Goal: Check status: Verify the current state of an ongoing process or item

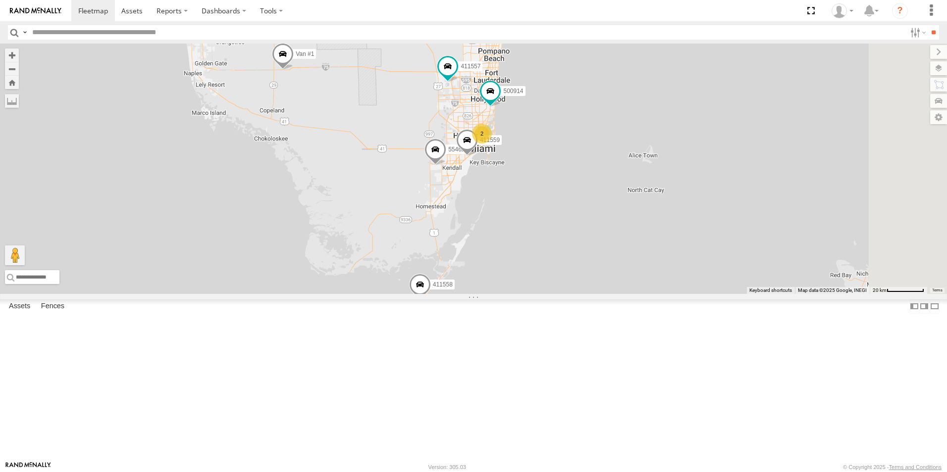
drag, startPoint x: 565, startPoint y: 198, endPoint x: 480, endPoint y: 176, distance: 87.4
click at [480, 176] on div "554627 500914 Van #1 411557 554628 411559 411558 2" at bounding box center [473, 169] width 947 height 251
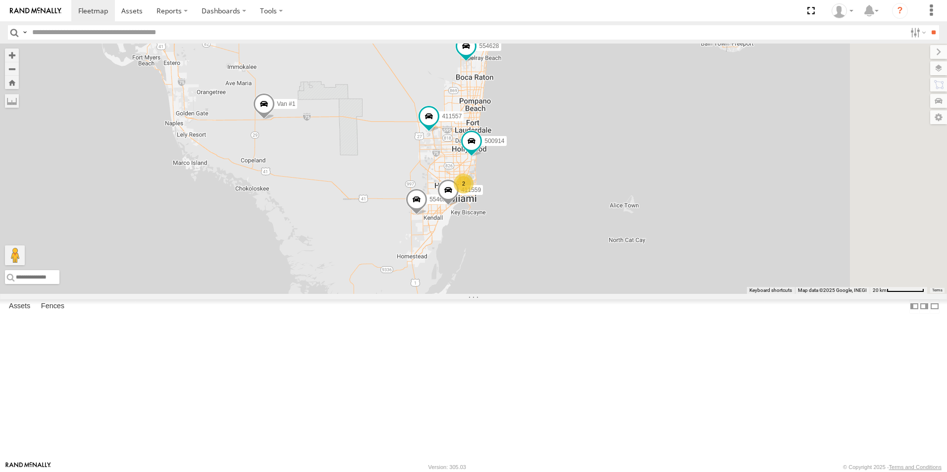
drag, startPoint x: 681, startPoint y: 188, endPoint x: 654, endPoint y: 233, distance: 52.7
click at [662, 237] on div "554627 500914 Van #1 411557 554628 411559 411558 2" at bounding box center [473, 169] width 947 height 251
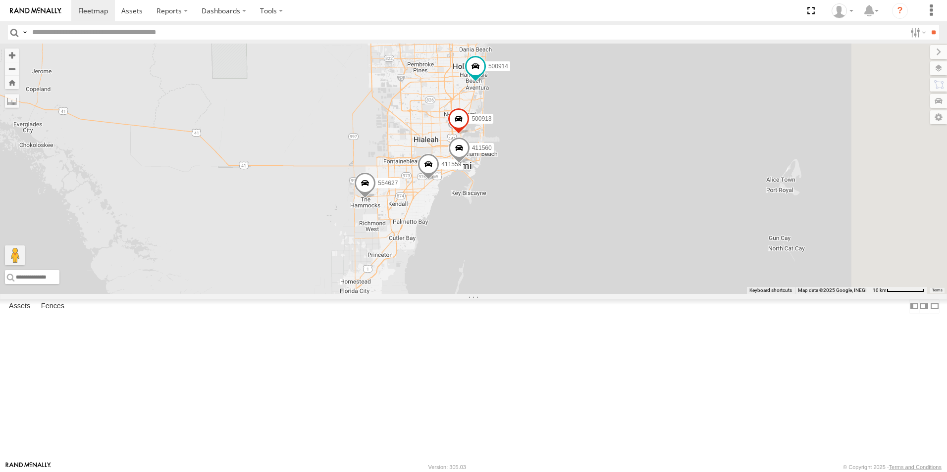
drag, startPoint x: 597, startPoint y: 243, endPoint x: 576, endPoint y: 303, distance: 64.1
click at [571, 294] on div "554627 500914 Van #1 411557 554628 411559 411558 500913 411560" at bounding box center [473, 169] width 947 height 251
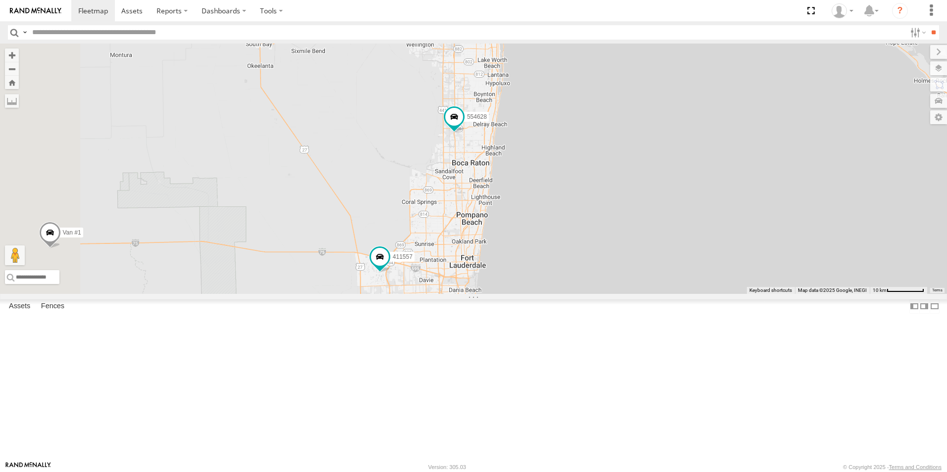
drag, startPoint x: 613, startPoint y: 190, endPoint x: 659, endPoint y: 402, distance: 216.4
click at [659, 294] on div "554627 500914 Van #1 411557 554628 411559 411558 500913 411560" at bounding box center [473, 169] width 947 height 251
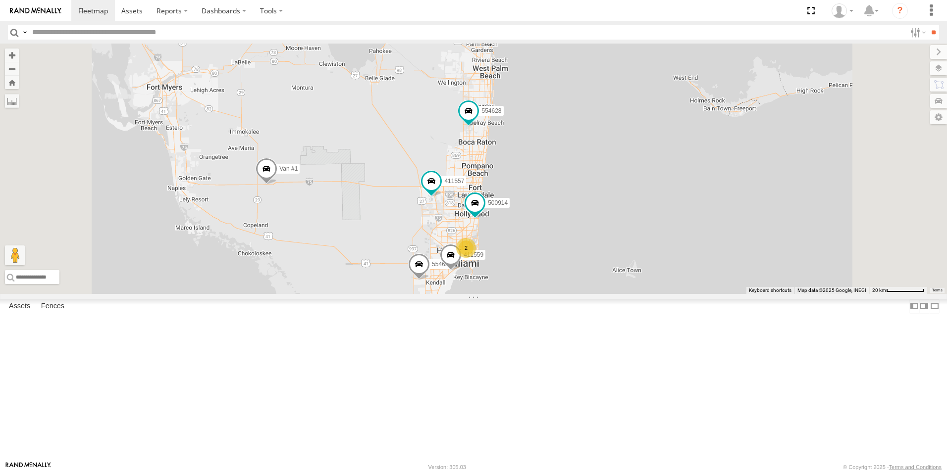
drag, startPoint x: 508, startPoint y: 316, endPoint x: 490, endPoint y: 231, distance: 86.6
click at [490, 231] on div "554627 500914 Van #1 411557 554628 411559 411558 2" at bounding box center [473, 169] width 947 height 251
